Goal: Complete application form

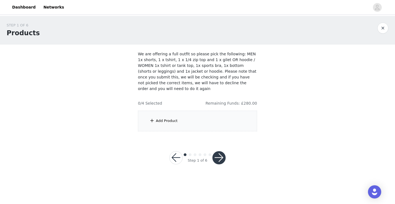
click at [162, 118] on div "Add Product" at bounding box center [167, 121] width 22 height 6
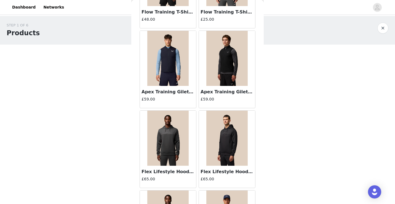
scroll to position [157, 0]
click at [223, 57] on img at bounding box center [226, 58] width 41 height 55
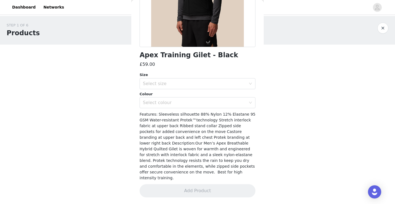
scroll to position [99, 0]
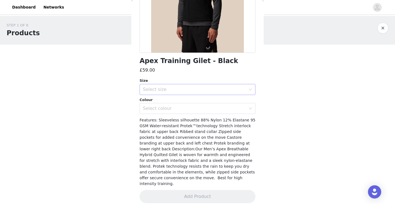
click at [186, 92] on div "Select size" at bounding box center [196, 89] width 106 height 10
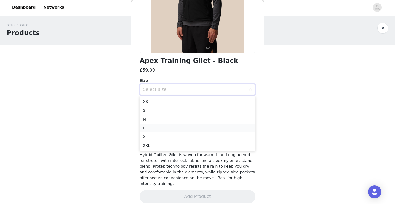
click at [151, 128] on li "L" at bounding box center [198, 128] width 116 height 9
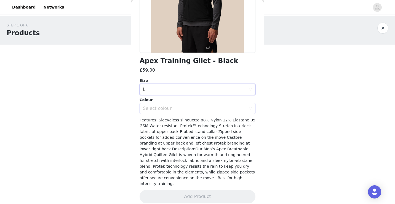
click at [206, 111] on div "Select colour" at bounding box center [194, 109] width 103 height 6
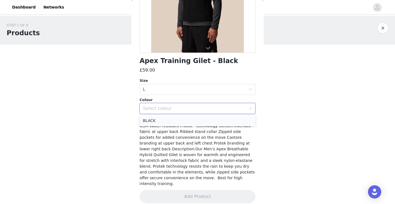
click at [159, 122] on li "BLACK" at bounding box center [198, 120] width 116 height 9
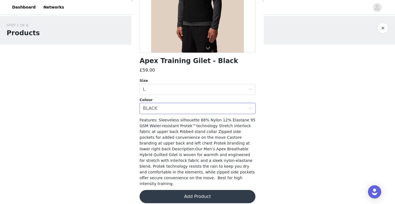
click at [186, 191] on button "Add Product" at bounding box center [198, 196] width 116 height 13
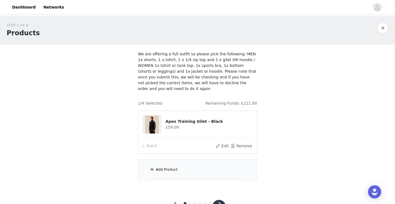
click at [157, 167] on div "Add Product" at bounding box center [167, 170] width 22 height 6
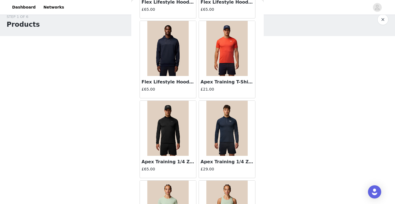
scroll to position [342, 0]
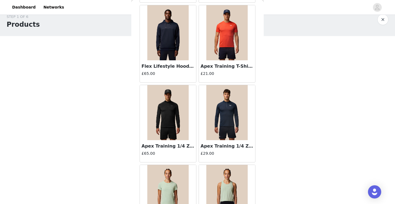
click at [175, 114] on img at bounding box center [167, 112] width 41 height 55
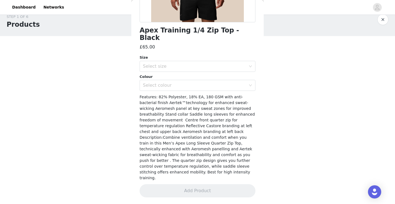
scroll to position [110, 0]
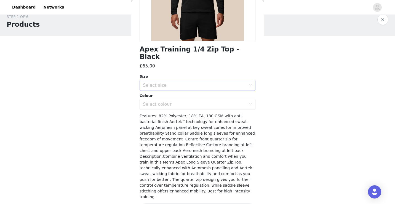
click at [182, 83] on div "Select size" at bounding box center [194, 86] width 103 height 6
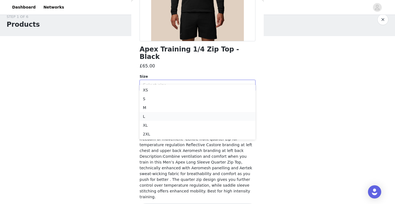
click at [160, 114] on li "L" at bounding box center [198, 116] width 116 height 9
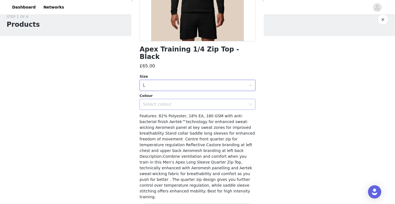
click at [215, 102] on div "Select colour" at bounding box center [194, 105] width 103 height 6
click at [180, 111] on li "BLACK" at bounding box center [198, 109] width 116 height 9
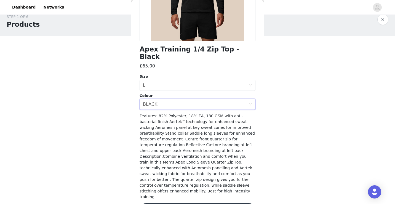
scroll to position [0, 0]
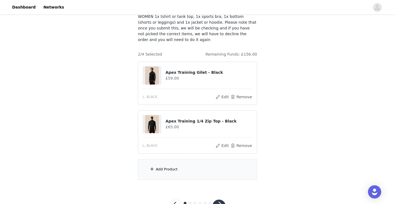
scroll to position [49, 0]
click at [166, 167] on div "Add Product" at bounding box center [167, 170] width 22 height 6
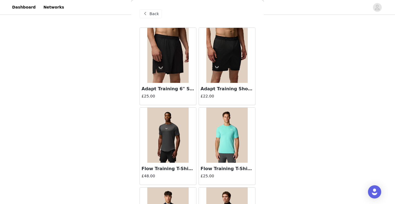
click at [176, 56] on img at bounding box center [167, 55] width 41 height 55
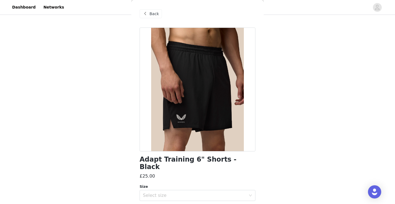
click at [151, 9] on div "Back" at bounding box center [198, 14] width 116 height 28
click at [151, 16] on span "Back" at bounding box center [153, 14] width 9 height 6
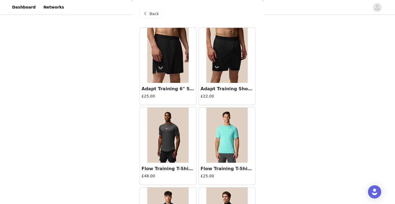
click at [225, 55] on img at bounding box center [226, 55] width 41 height 55
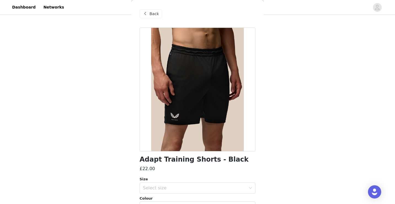
click at [155, 15] on span "Back" at bounding box center [153, 14] width 9 height 6
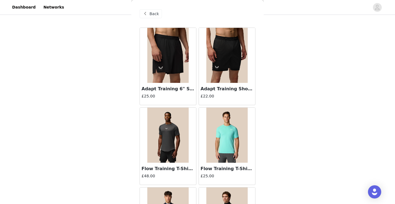
click at [174, 69] on img at bounding box center [167, 55] width 41 height 55
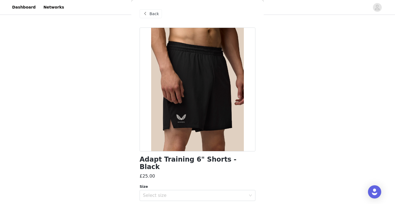
click at [154, 12] on span "Back" at bounding box center [153, 14] width 9 height 6
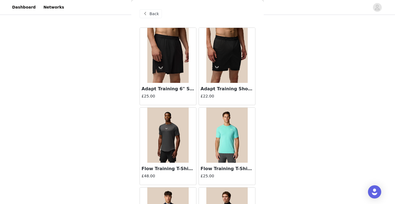
click at [216, 68] on img at bounding box center [226, 55] width 41 height 55
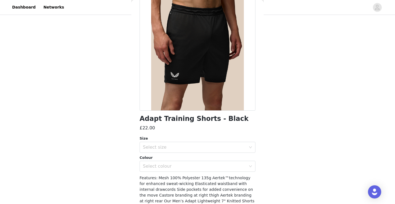
scroll to position [42, 0]
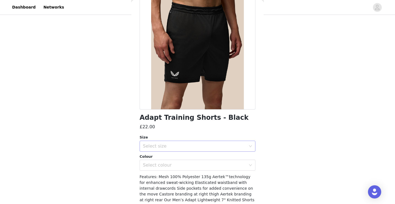
click at [174, 147] on div "Select size" at bounding box center [194, 147] width 103 height 6
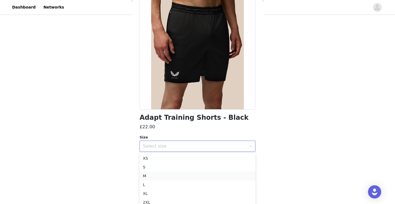
click at [159, 177] on li "M" at bounding box center [198, 176] width 116 height 9
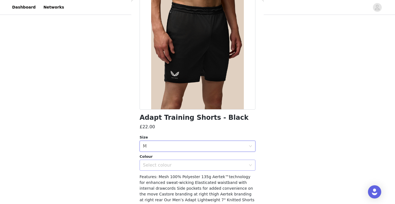
click at [186, 166] on div "Select colour" at bounding box center [194, 166] width 103 height 6
click at [164, 178] on li "BLACK" at bounding box center [198, 177] width 116 height 9
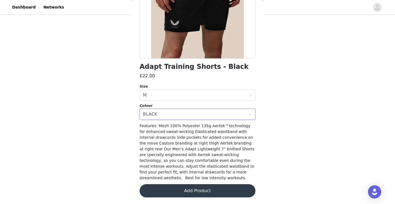
scroll to position [65, 0]
click at [204, 190] on button "Add Product" at bounding box center [198, 190] width 116 height 13
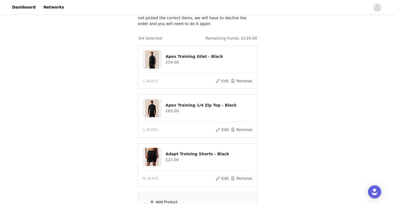
scroll to position [114, 0]
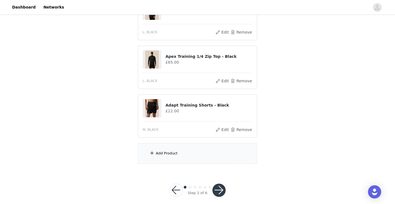
click at [171, 151] on div "Add Product" at bounding box center [167, 154] width 22 height 6
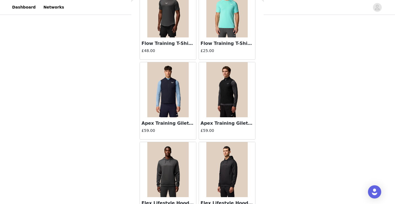
scroll to position [126, 0]
click at [222, 23] on img at bounding box center [226, 9] width 41 height 55
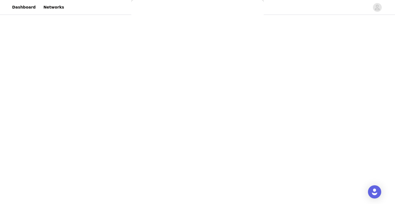
scroll to position [87, 0]
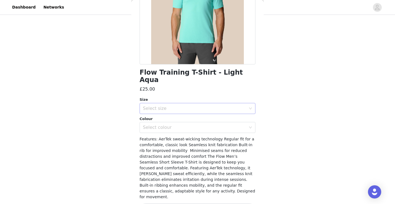
click at [183, 106] on div "Select size" at bounding box center [194, 109] width 103 height 6
click at [169, 132] on li "L" at bounding box center [198, 131] width 116 height 9
click at [194, 125] on div "Select colour" at bounding box center [194, 128] width 103 height 6
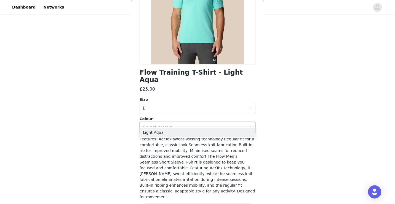
click at [302, 96] on div "STEP 1 OF 6 Products We are offering a full outfit so please pick the following…" at bounding box center [197, 36] width 395 height 269
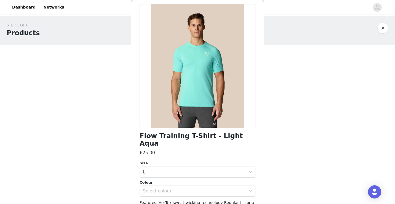
scroll to position [0, 0]
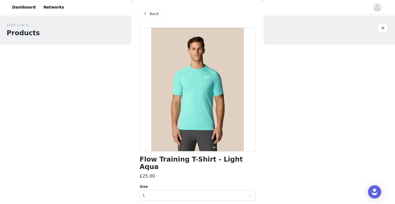
click at [153, 15] on span "Back" at bounding box center [153, 14] width 9 height 6
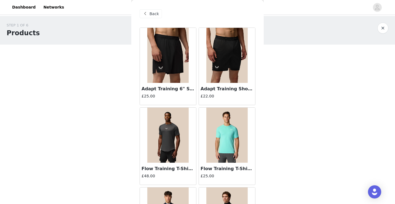
click at [171, 137] on img at bounding box center [167, 135] width 41 height 55
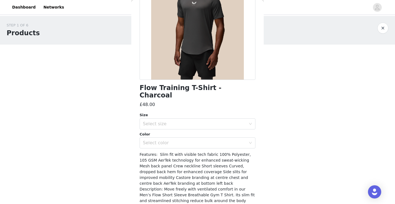
scroll to position [73, 0]
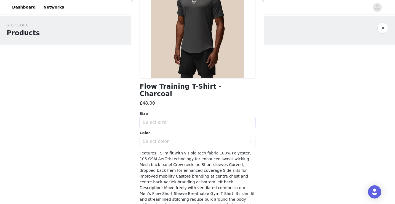
click at [171, 117] on div "Select size" at bounding box center [196, 122] width 106 height 10
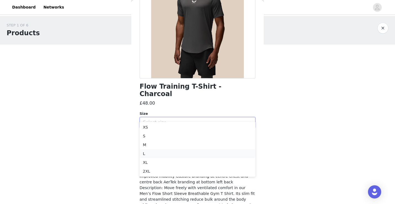
click at [151, 152] on li "L" at bounding box center [198, 153] width 116 height 9
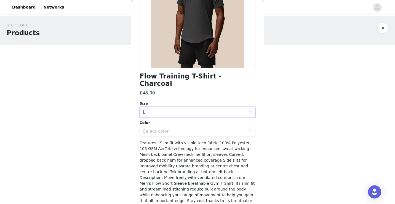
scroll to position [84, 0]
click at [180, 128] on div "Select color" at bounding box center [194, 131] width 103 height 6
click at [166, 136] on li "CHARCOAL" at bounding box center [198, 135] width 116 height 9
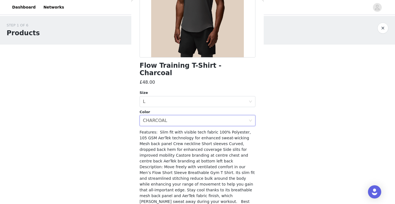
scroll to position [89, 0]
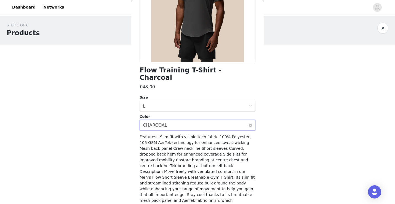
click at [236, 120] on div "Select color CHARCOAL" at bounding box center [196, 125] width 106 height 10
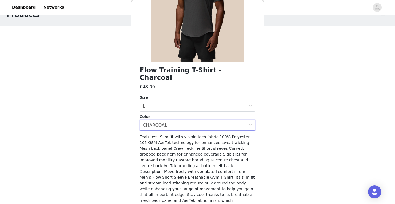
scroll to position [0, 0]
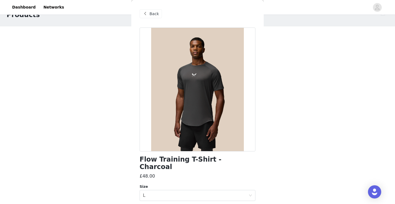
click at [148, 12] on span at bounding box center [145, 13] width 7 height 7
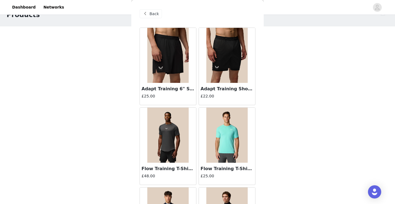
click at [226, 144] on img at bounding box center [226, 135] width 41 height 55
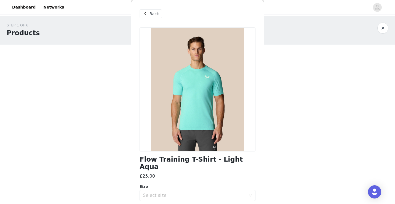
click at [152, 12] on span "Back" at bounding box center [153, 14] width 9 height 6
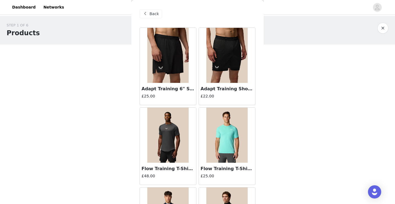
click at [163, 136] on img at bounding box center [167, 135] width 41 height 55
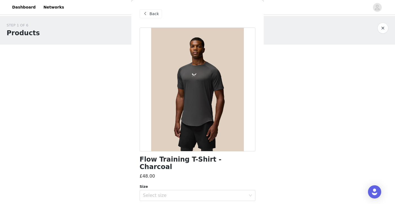
scroll to position [37, 0]
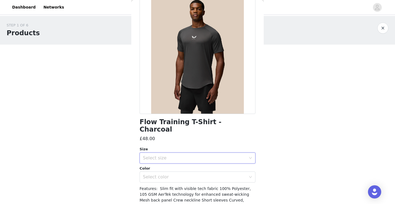
click at [162, 155] on div "Select size" at bounding box center [196, 158] width 106 height 10
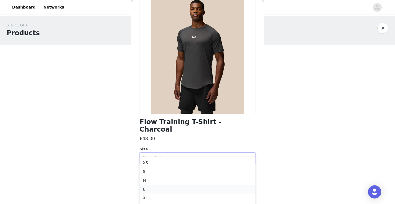
click at [154, 191] on li "L" at bounding box center [198, 189] width 116 height 9
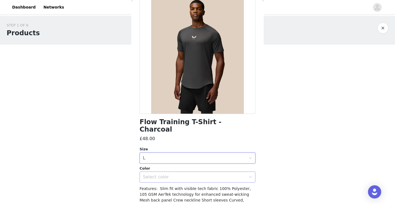
click at [182, 175] on div "Select color" at bounding box center [194, 178] width 103 height 6
click at [164, 182] on li "CHARCOAL" at bounding box center [198, 182] width 116 height 9
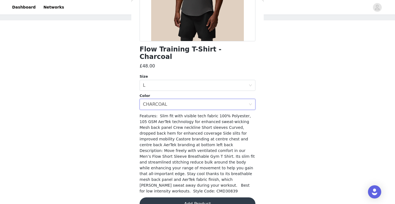
scroll to position [30, 0]
click at [200, 198] on button "Add Product" at bounding box center [198, 204] width 116 height 13
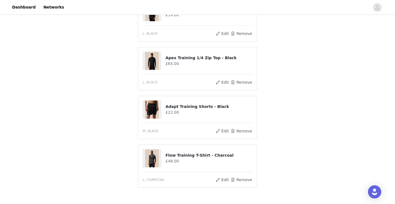
scroll to position [103, 0]
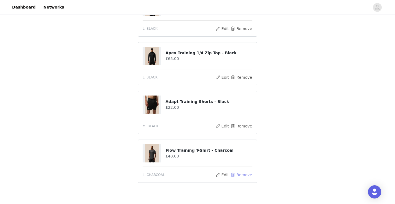
click at [242, 172] on button "Remove" at bounding box center [241, 175] width 22 height 7
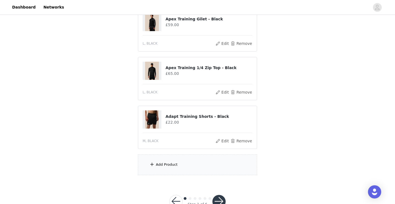
click at [178, 156] on div "Add Product" at bounding box center [197, 165] width 119 height 21
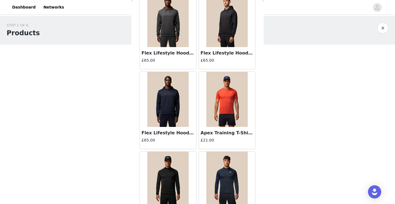
scroll to position [276, 0]
click at [224, 103] on img at bounding box center [226, 99] width 41 height 55
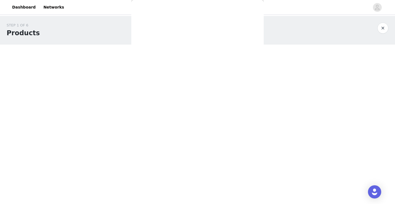
scroll to position [104, 0]
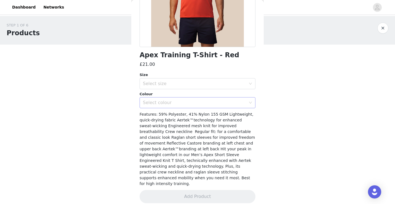
click at [199, 101] on div "Select colour" at bounding box center [194, 103] width 103 height 6
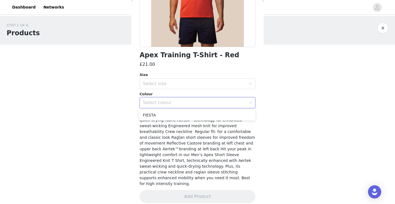
click at [123, 116] on div "STEP 1 OF 6 Products We are offering a full outfit so please pick the following…" at bounding box center [197, 150] width 395 height 269
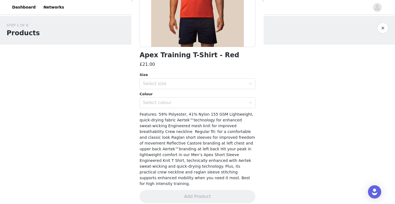
scroll to position [0, 0]
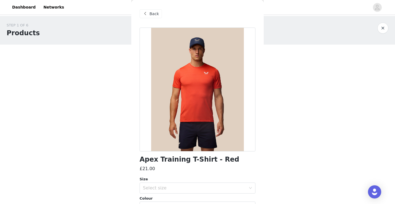
click at [151, 14] on span "Back" at bounding box center [153, 14] width 9 height 6
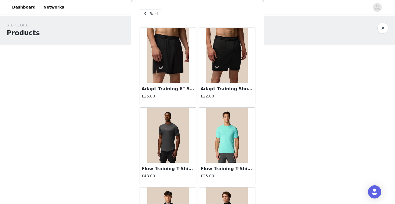
click at [162, 140] on img at bounding box center [167, 135] width 41 height 55
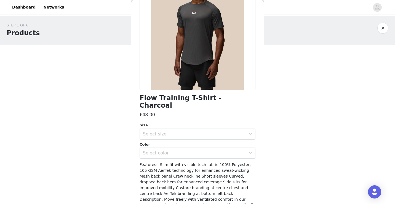
scroll to position [63, 0]
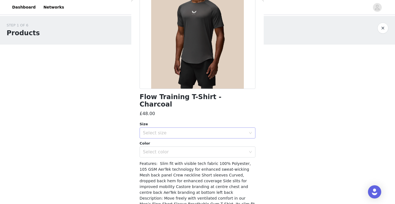
click at [172, 128] on div "Select size" at bounding box center [196, 133] width 106 height 10
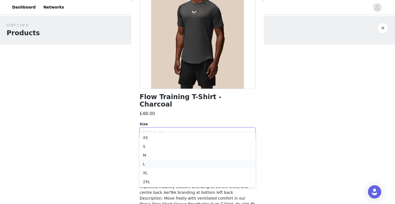
click at [152, 164] on li "L" at bounding box center [198, 164] width 116 height 9
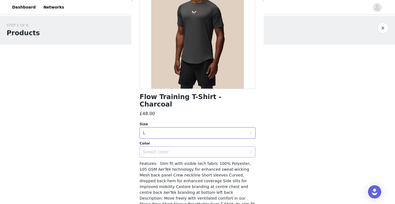
click at [165, 149] on div "Select color" at bounding box center [194, 152] width 103 height 6
click at [162, 155] on li "CHARCOAL" at bounding box center [198, 156] width 116 height 9
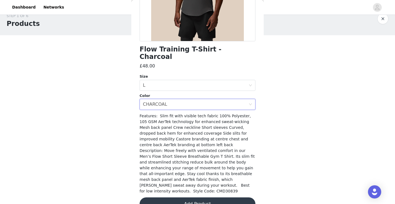
scroll to position [10, 0]
click at [199, 198] on button "Add Product" at bounding box center [198, 204] width 116 height 13
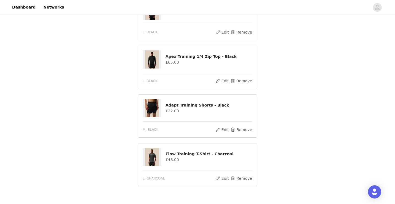
scroll to position [127, 0]
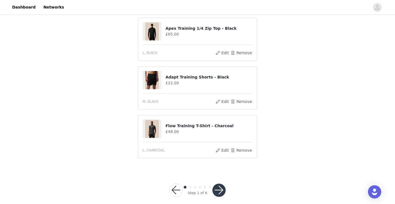
click at [221, 184] on button "button" at bounding box center [218, 190] width 13 height 13
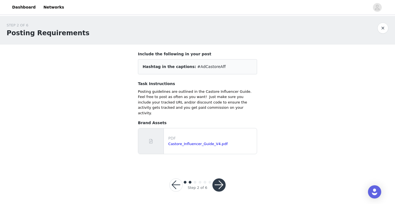
click at [221, 184] on button "button" at bounding box center [218, 185] width 13 height 13
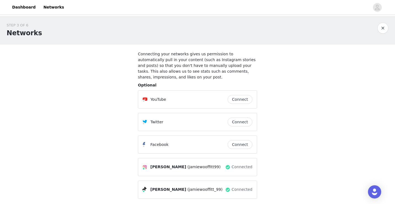
scroll to position [45, 0]
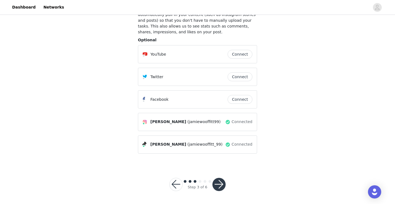
click at [176, 185] on button "button" at bounding box center [175, 184] width 13 height 13
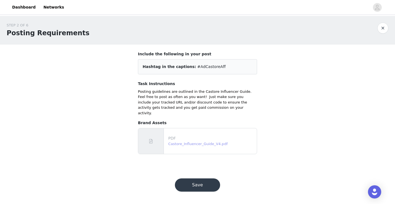
click at [192, 142] on link "Castore_Influencer_Guide_V4.pdf" at bounding box center [197, 144] width 59 height 4
click at [199, 184] on button "Save" at bounding box center [197, 185] width 45 height 13
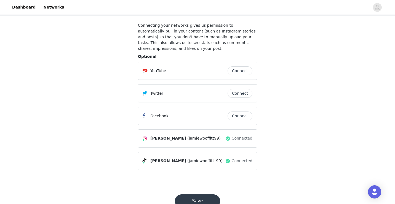
scroll to position [45, 0]
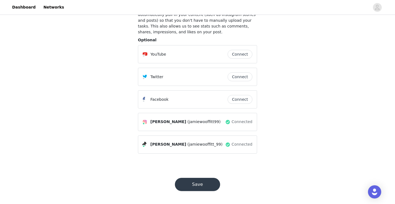
click at [193, 182] on button "Save" at bounding box center [197, 184] width 45 height 13
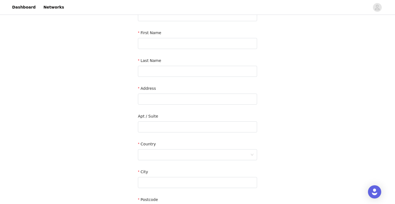
scroll to position [2, 0]
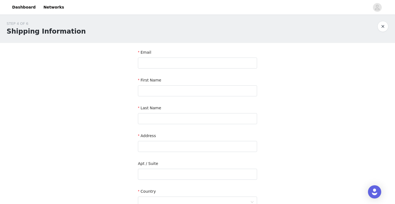
click at [157, 57] on div "Email" at bounding box center [197, 54] width 119 height 8
click at [154, 67] on input "text" at bounding box center [197, 63] width 119 height 11
type input "[PERSON_NAME][EMAIL_ADDRESS][DOMAIN_NAME]"
type input "[PERSON_NAME]"
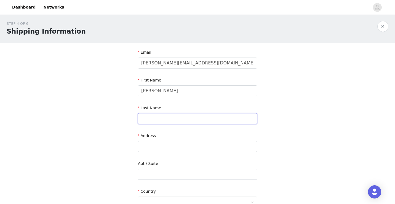
type input "Wooffitt"
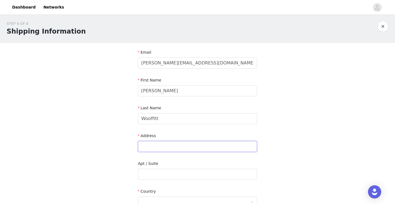
type input "[PERSON_NAME], [GEOGRAPHIC_DATA]"
type input "High Road, Fobbing"
type input "Stanford-le-Hope"
type input "SS17 9HT"
type input "07713828170"
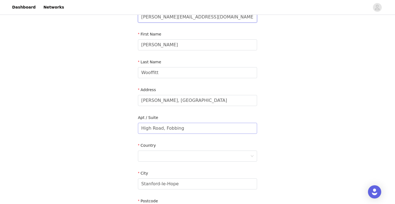
scroll to position [60, 0]
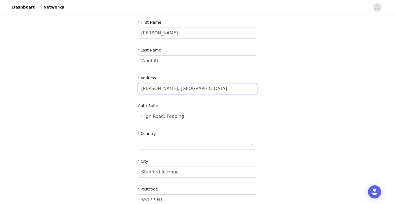
click at [218, 91] on input "[PERSON_NAME], [GEOGRAPHIC_DATA]" at bounding box center [197, 88] width 119 height 11
click at [201, 115] on input "High Road, Fobbing" at bounding box center [197, 116] width 119 height 11
click at [250, 88] on input "[PERSON_NAME], [GEOGRAPHIC_DATA], [GEOGRAPHIC_DATA], [GEOGRAPHIC_DATA]" at bounding box center [197, 88] width 119 height 11
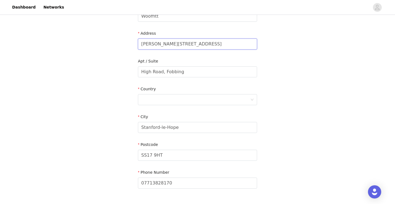
scroll to position [120, 0]
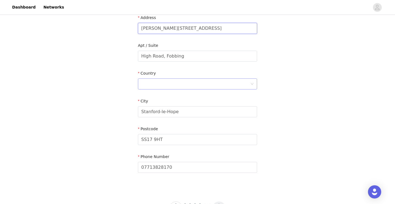
type input "[PERSON_NAME][STREET_ADDRESS]"
click at [254, 84] on div at bounding box center [197, 84] width 119 height 11
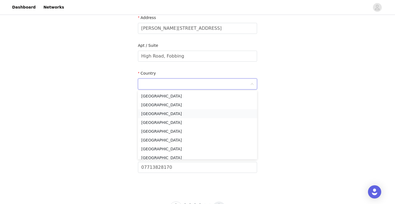
click at [162, 115] on li "[GEOGRAPHIC_DATA]" at bounding box center [197, 113] width 119 height 9
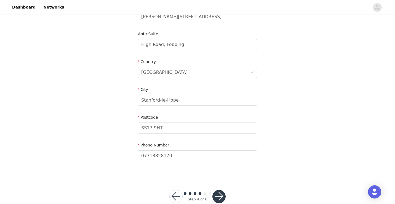
scroll to position [144, 0]
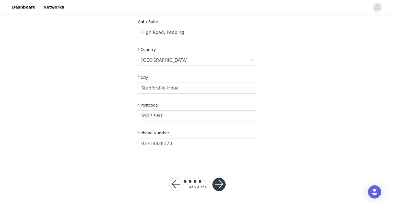
click at [219, 187] on button "button" at bounding box center [218, 184] width 13 height 13
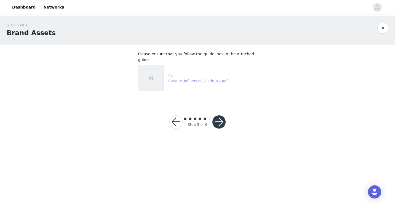
click at [199, 79] on link "Castore_Influencer_Guide_V4.pdf" at bounding box center [197, 81] width 59 height 4
click at [217, 116] on button "button" at bounding box center [218, 122] width 13 height 13
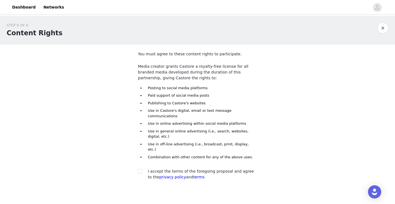
scroll to position [20, 0]
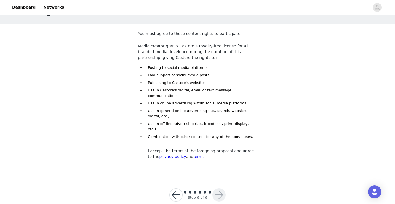
click at [141, 149] on input "checkbox" at bounding box center [140, 151] width 4 height 4
checkbox input "true"
click at [220, 189] on button "button" at bounding box center [218, 195] width 13 height 13
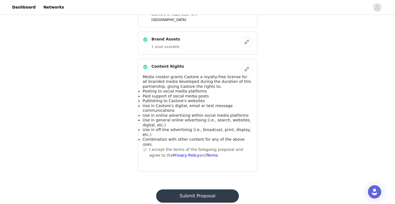
scroll to position [399, 0]
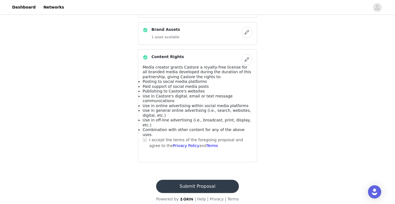
click at [194, 184] on button "Submit Proposal" at bounding box center [197, 186] width 82 height 13
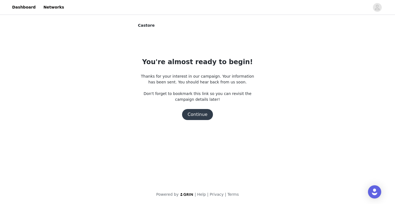
click at [199, 115] on button "Continue" at bounding box center [197, 114] width 31 height 11
